Goal: Task Accomplishment & Management: Use online tool/utility

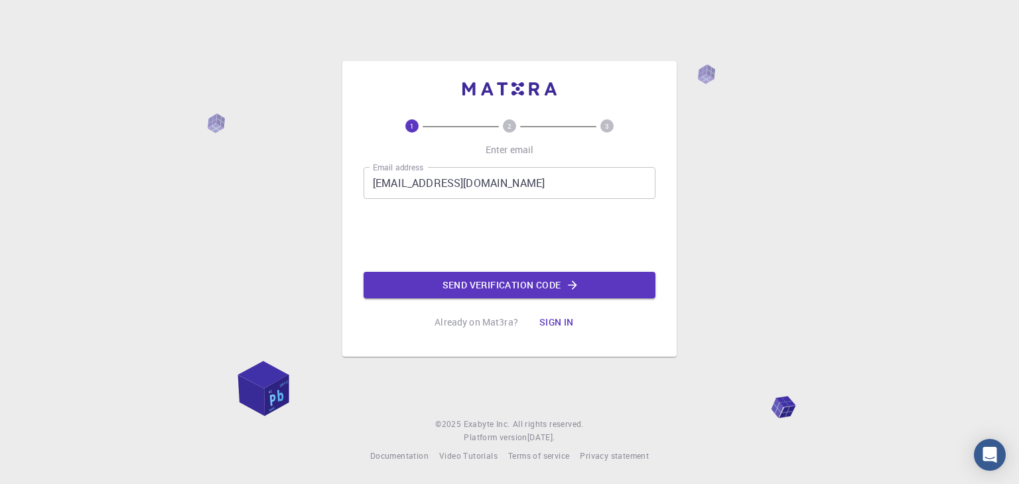
click at [427, 282] on button "Send verification code" at bounding box center [510, 285] width 292 height 27
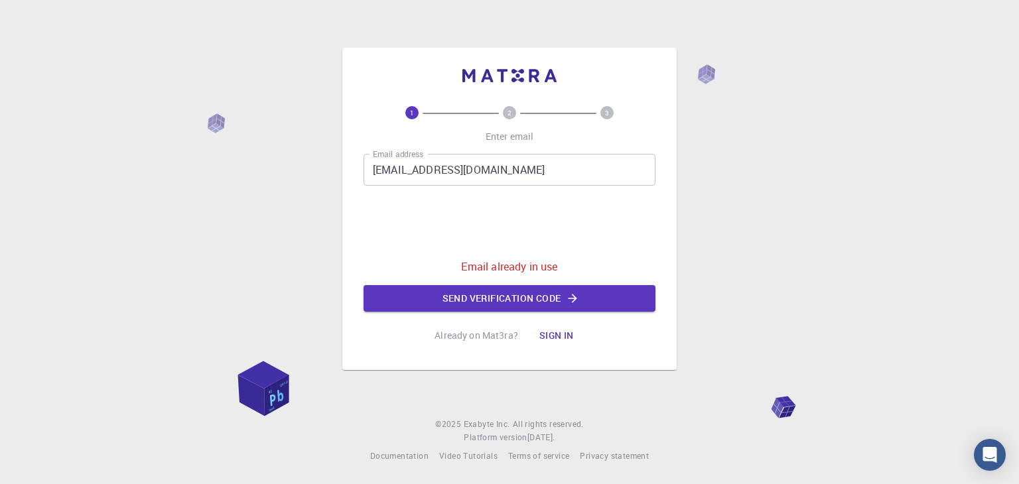
click at [549, 334] on button "Sign in" at bounding box center [557, 335] width 56 height 27
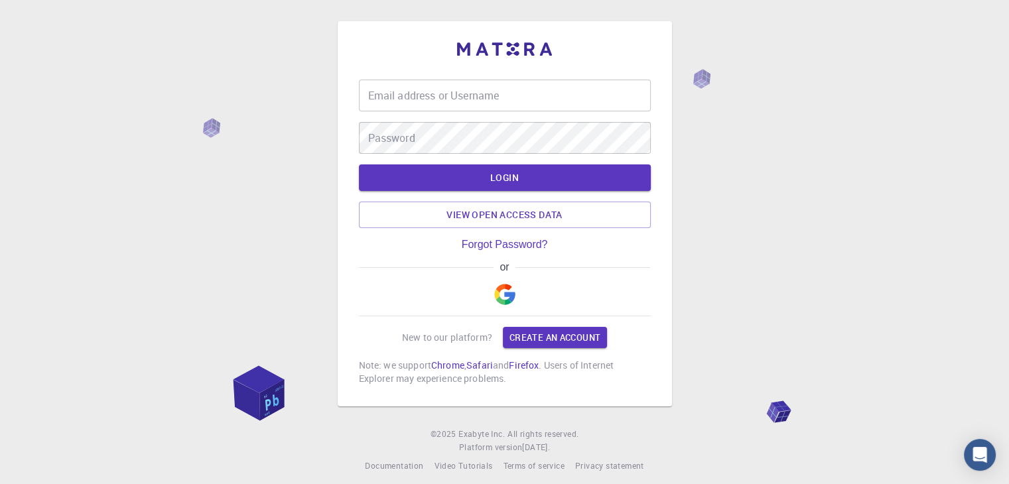
type input "[EMAIL_ADDRESS][DOMAIN_NAME]"
click at [499, 175] on button "LOGIN" at bounding box center [505, 178] width 292 height 27
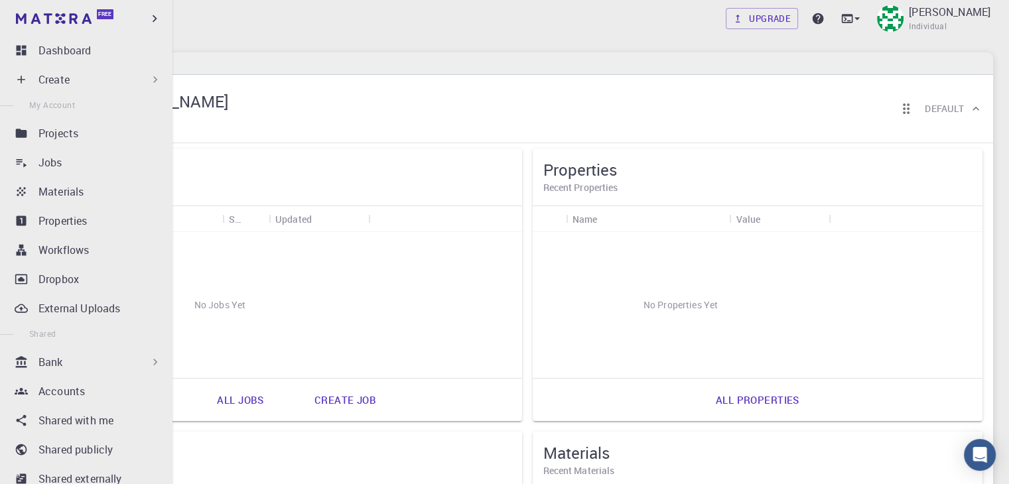
click at [91, 76] on div "Create" at bounding box center [99, 80] width 123 height 16
click at [82, 80] on div "Create" at bounding box center [99, 80] width 123 height 16
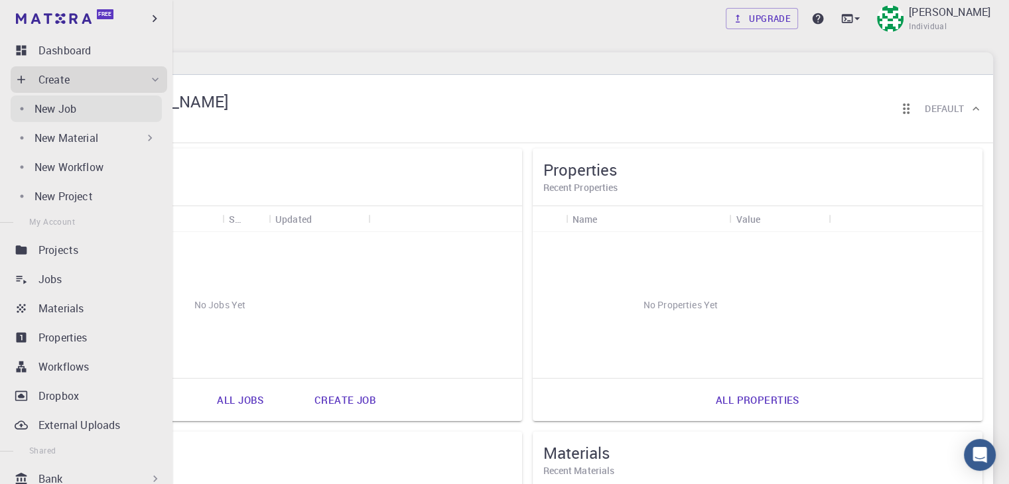
click at [66, 105] on p "New Job" at bounding box center [56, 109] width 42 height 16
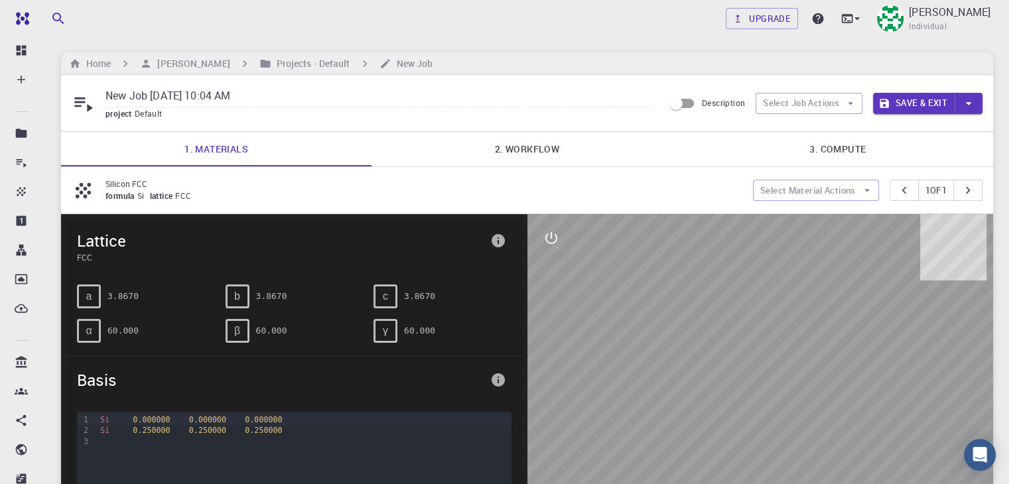
click at [77, 103] on icon at bounding box center [83, 103] width 23 height 23
click at [90, 109] on icon at bounding box center [83, 105] width 19 height 15
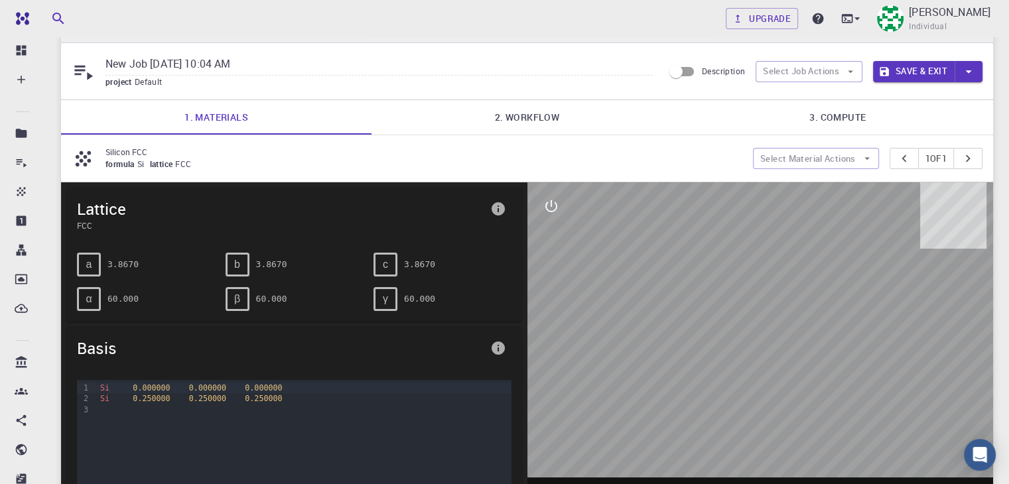
scroll to position [32, 0]
click at [971, 72] on icon "button" at bounding box center [968, 71] width 15 height 15
click at [646, 125] on div at bounding box center [504, 242] width 1009 height 484
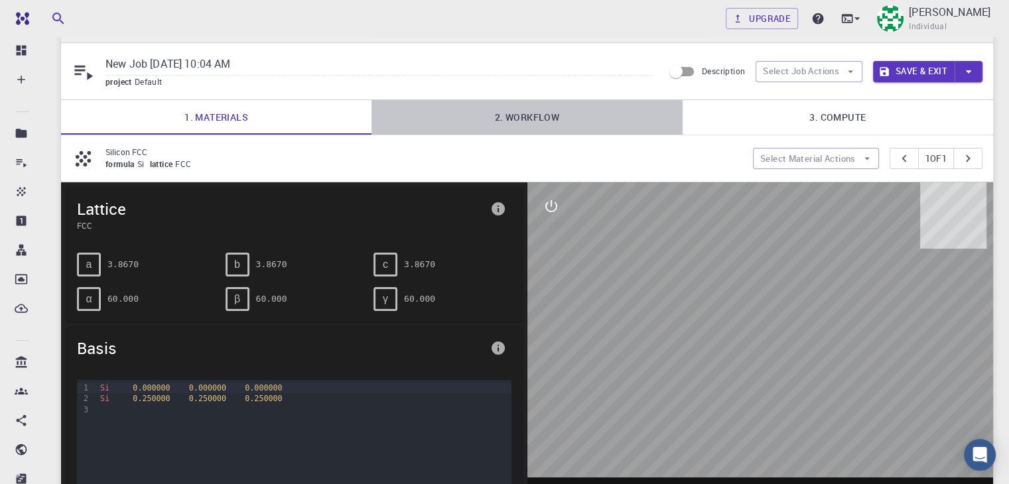
click at [502, 113] on link "2. Workflow" at bounding box center [527, 117] width 311 height 35
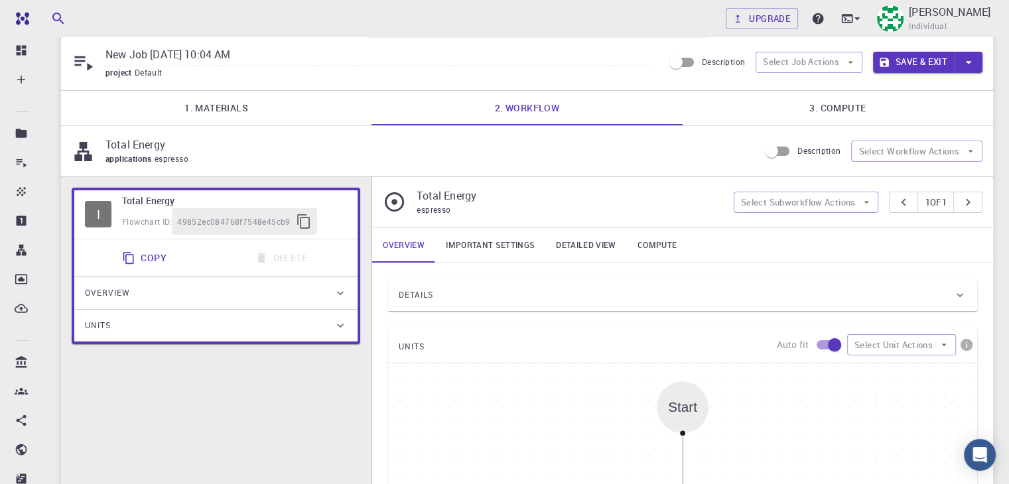
scroll to position [0, 0]
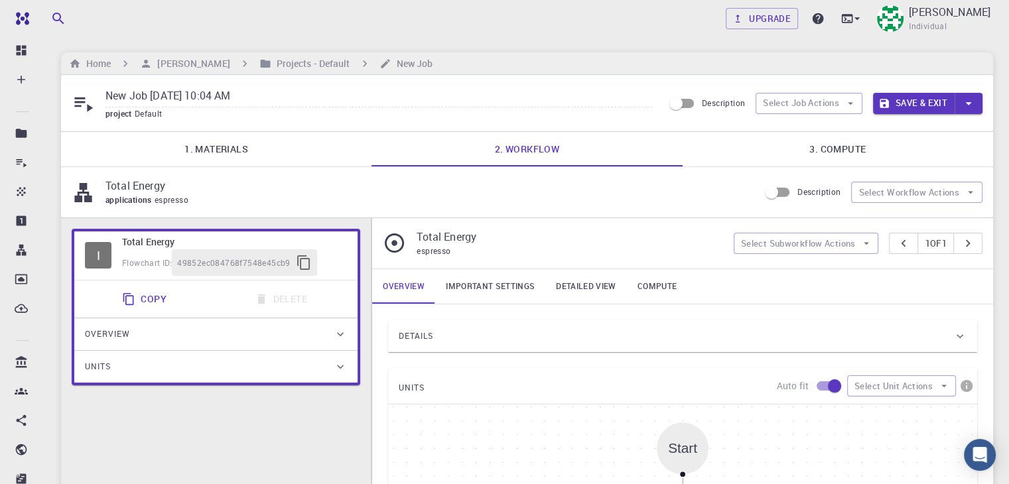
click at [863, 134] on link "3. Compute" at bounding box center [838, 149] width 311 height 35
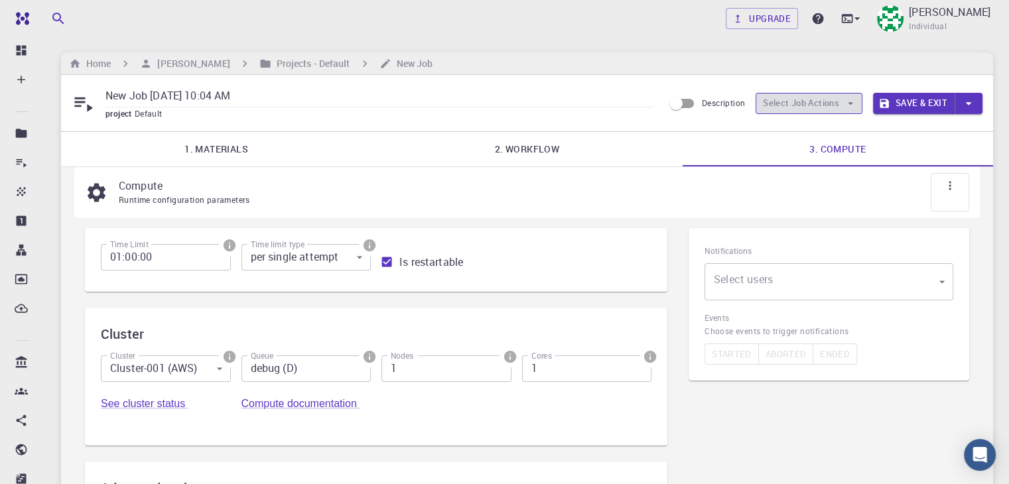
click at [787, 109] on button "Select Job Actions" at bounding box center [809, 103] width 107 height 21
click at [214, 158] on link "1. Materials" at bounding box center [216, 149] width 311 height 35
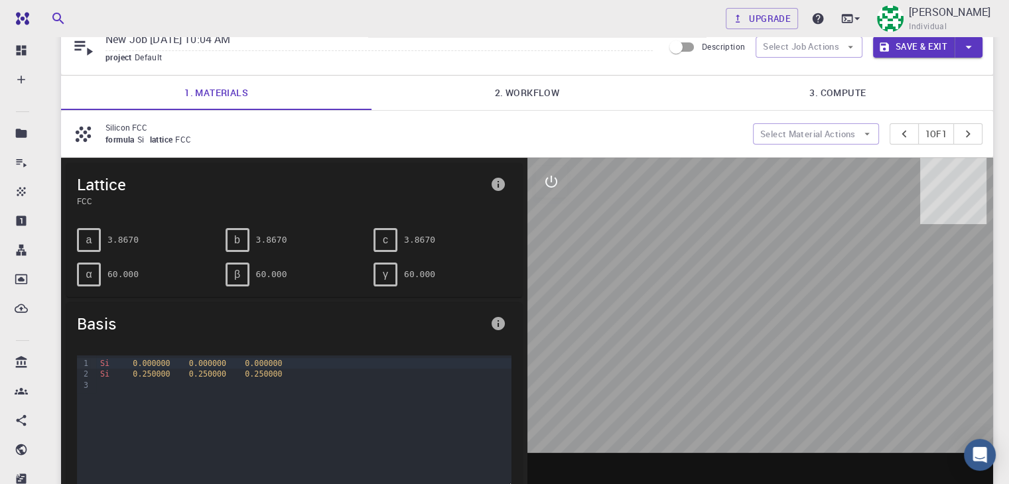
scroll to position [66, 0]
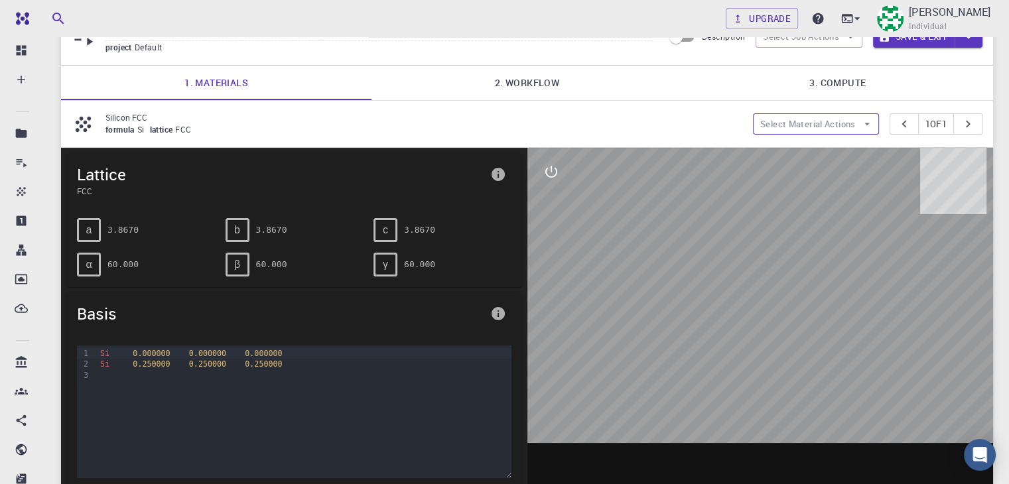
click at [803, 123] on button "Select Material Actions" at bounding box center [816, 123] width 126 height 21
click at [813, 151] on span "Add materials" at bounding box center [823, 149] width 81 height 13
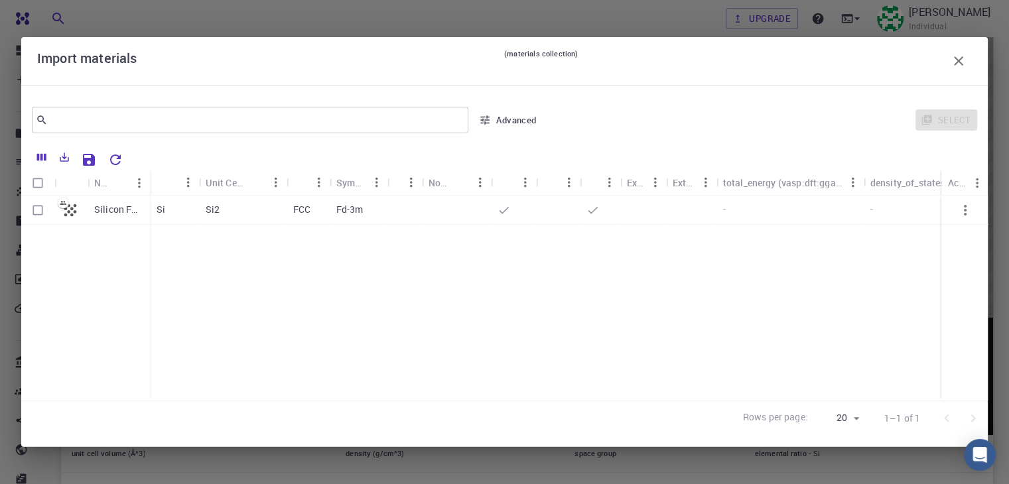
scroll to position [199, 0]
click at [92, 113] on input "text" at bounding box center [245, 120] width 395 height 19
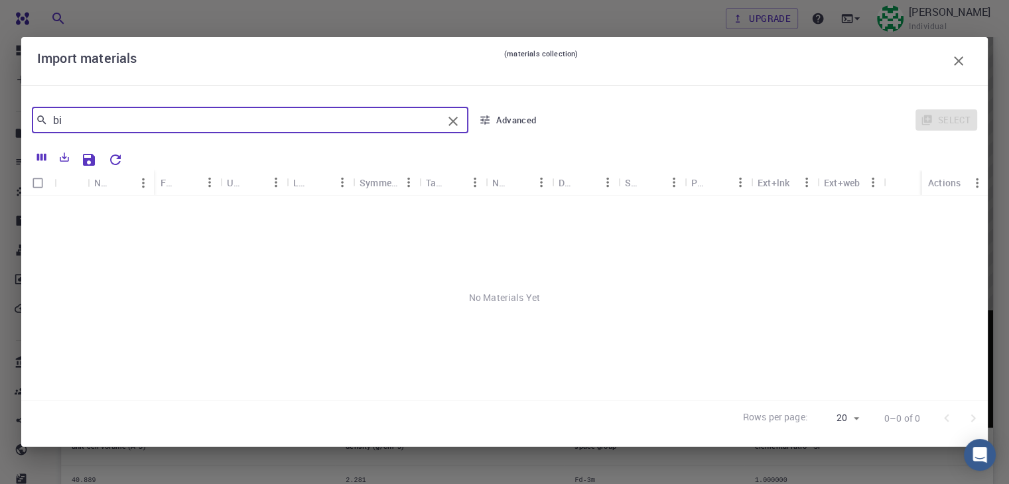
type input "bi"
click at [183, 181] on icon "Sort" at bounding box center [188, 182] width 15 height 15
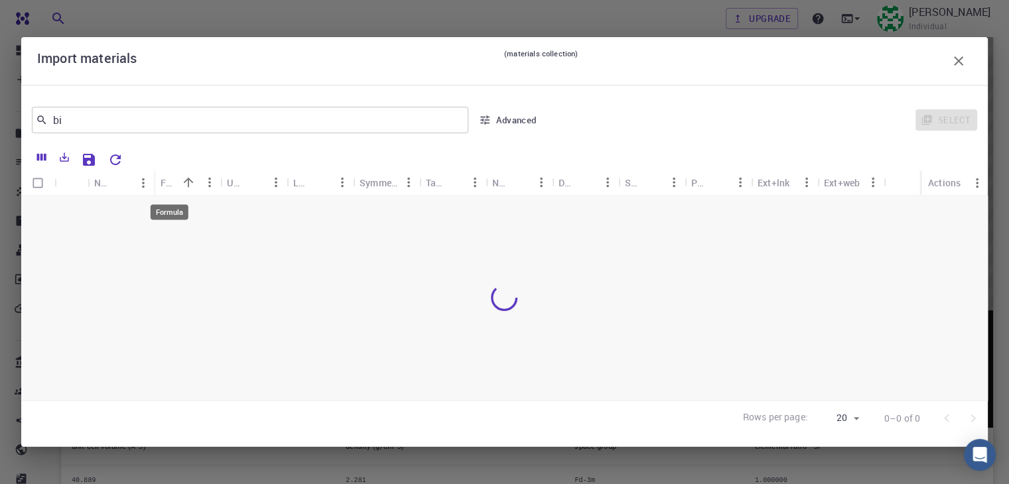
click at [167, 179] on div "Formula" at bounding box center [169, 183] width 17 height 26
click at [216, 108] on div "bi ​" at bounding box center [250, 120] width 437 height 27
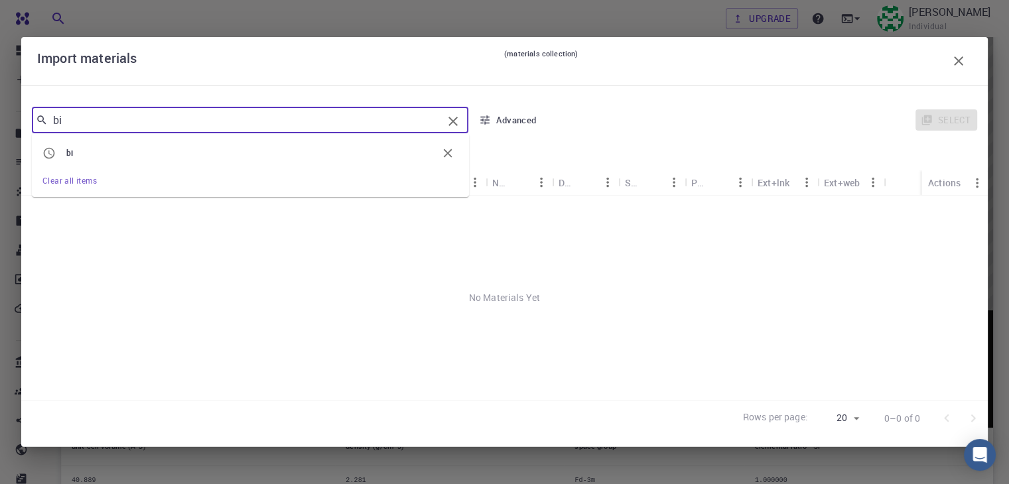
click at [244, 87] on div "bi ​ bi Clear all items Advanced Select Name Formula Unit Cell Formula Lattice …" at bounding box center [504, 266] width 967 height 362
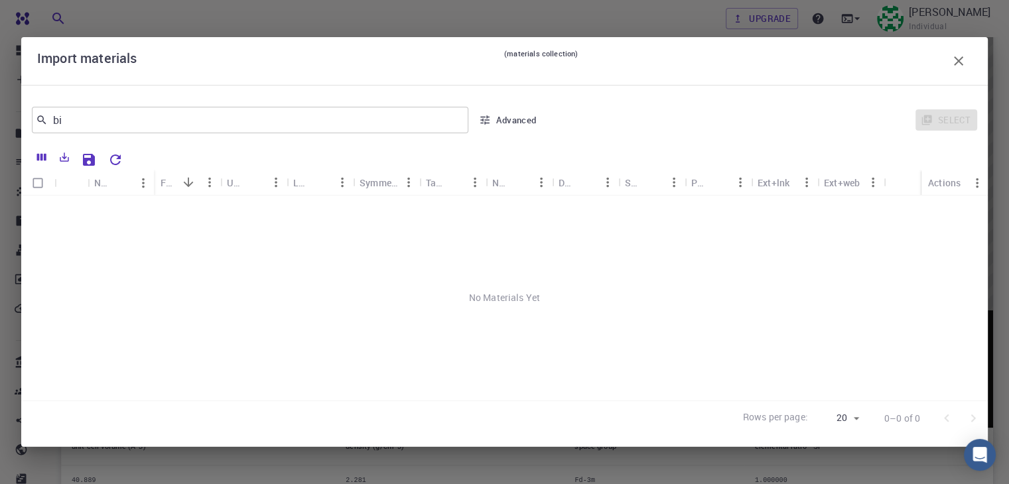
drag, startPoint x: 954, startPoint y: 58, endPoint x: 530, endPoint y: 80, distance: 424.6
click at [955, 59] on icon "button" at bounding box center [959, 61] width 16 height 16
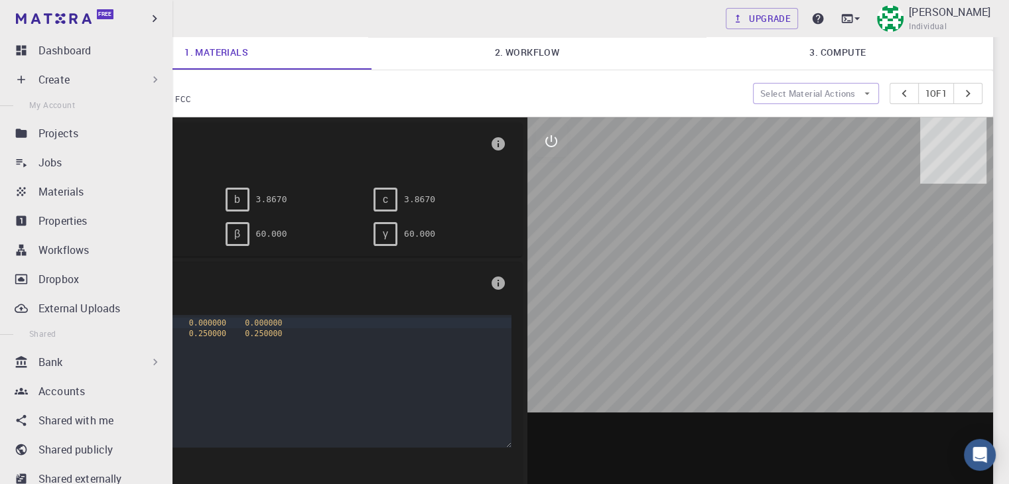
scroll to position [88, 0]
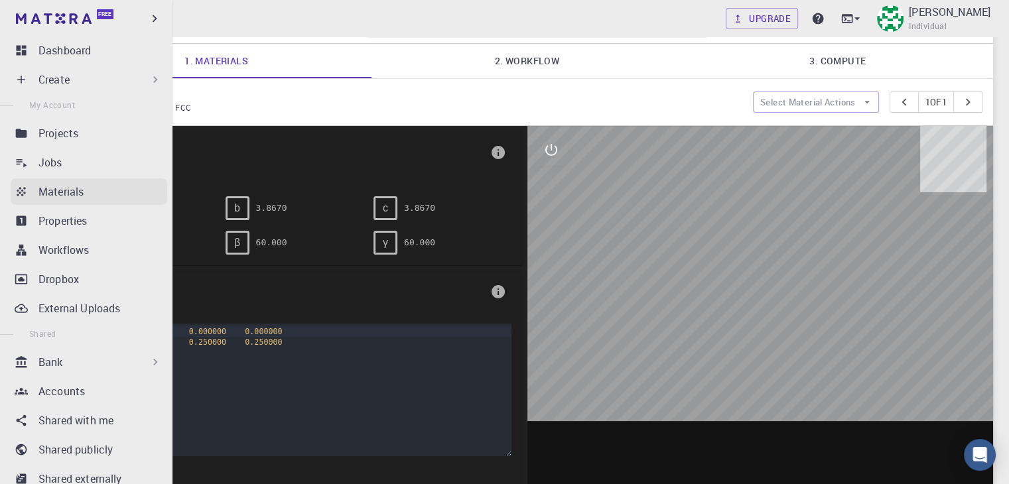
click at [88, 198] on div "Materials" at bounding box center [102, 192] width 129 height 16
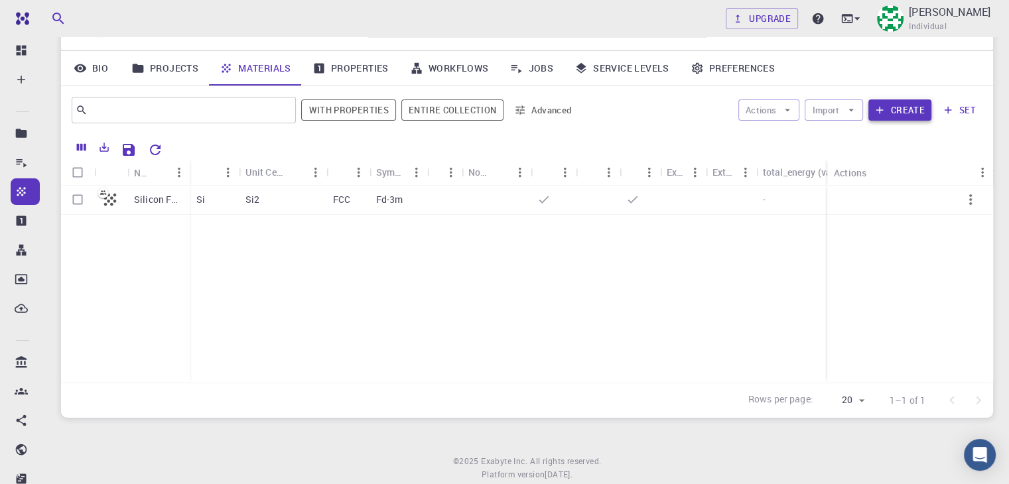
click at [898, 110] on button "Create" at bounding box center [900, 110] width 63 height 21
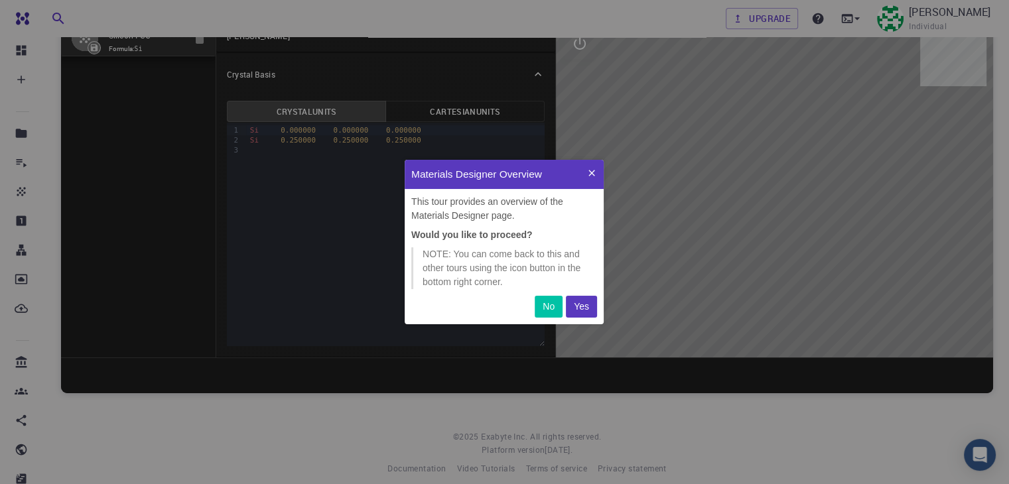
scroll to position [154, 188]
click at [580, 301] on p "Yes" at bounding box center [581, 307] width 15 height 14
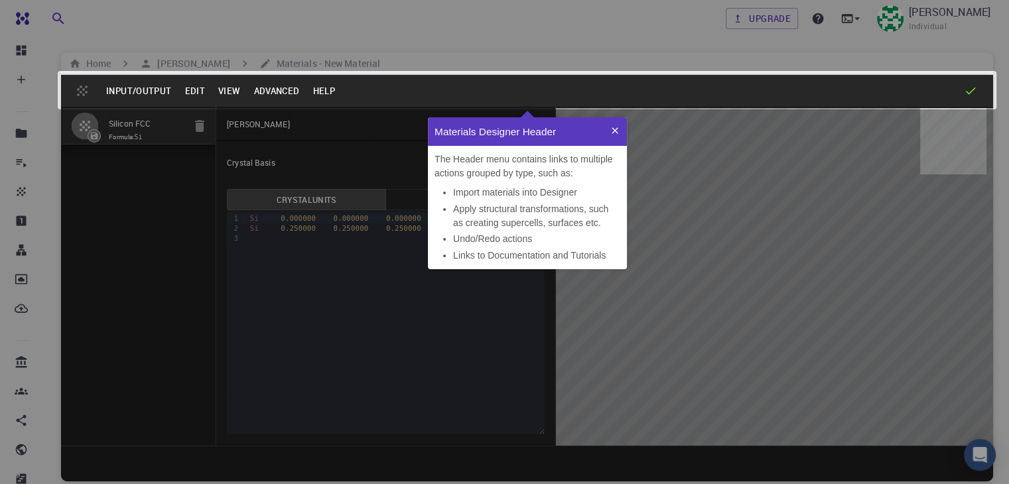
scroll to position [141, 188]
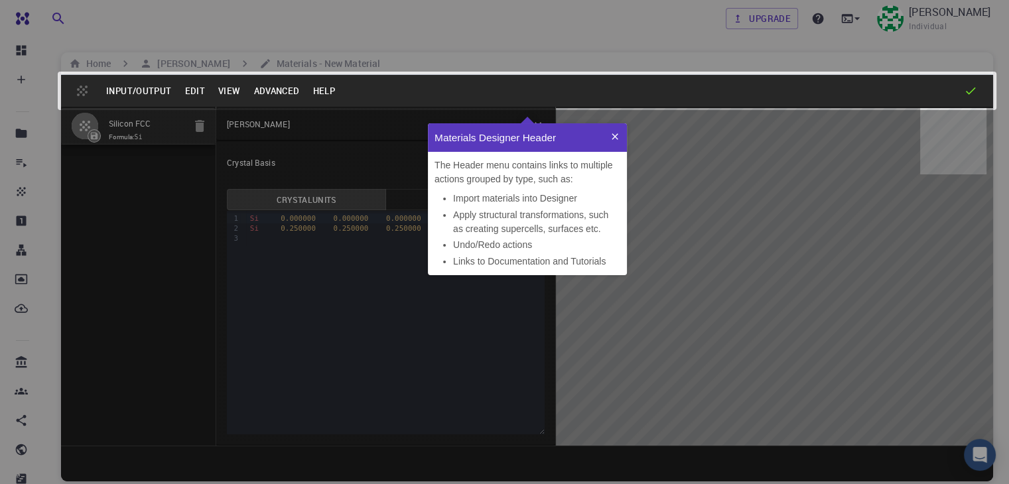
click at [616, 133] on icon at bounding box center [615, 136] width 11 height 11
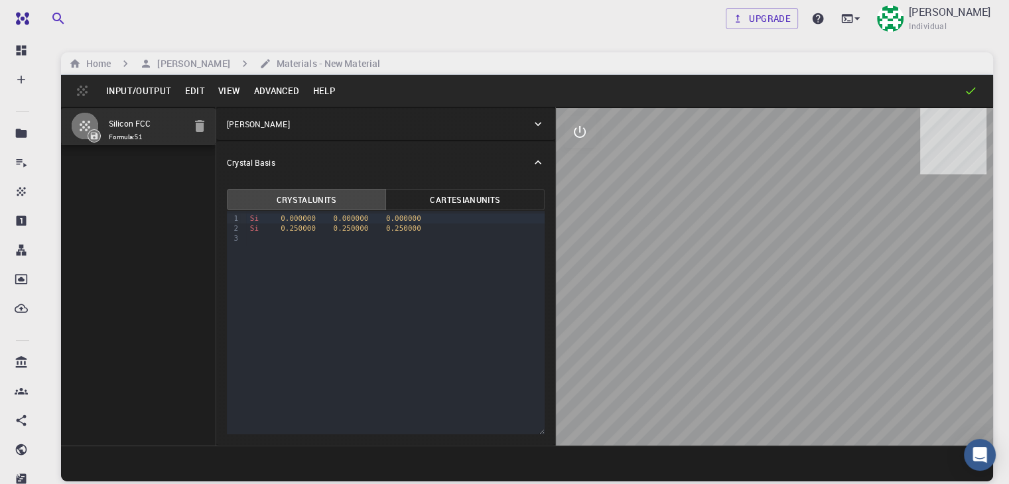
scroll to position [0, 0]
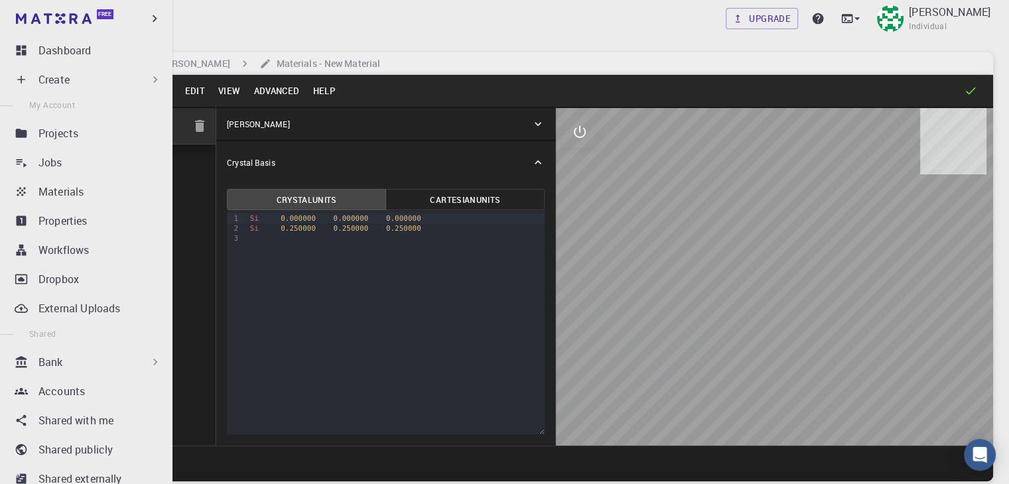
click at [66, 81] on p "Create" at bounding box center [53, 80] width 31 height 16
